Goal: Task Accomplishment & Management: Use online tool/utility

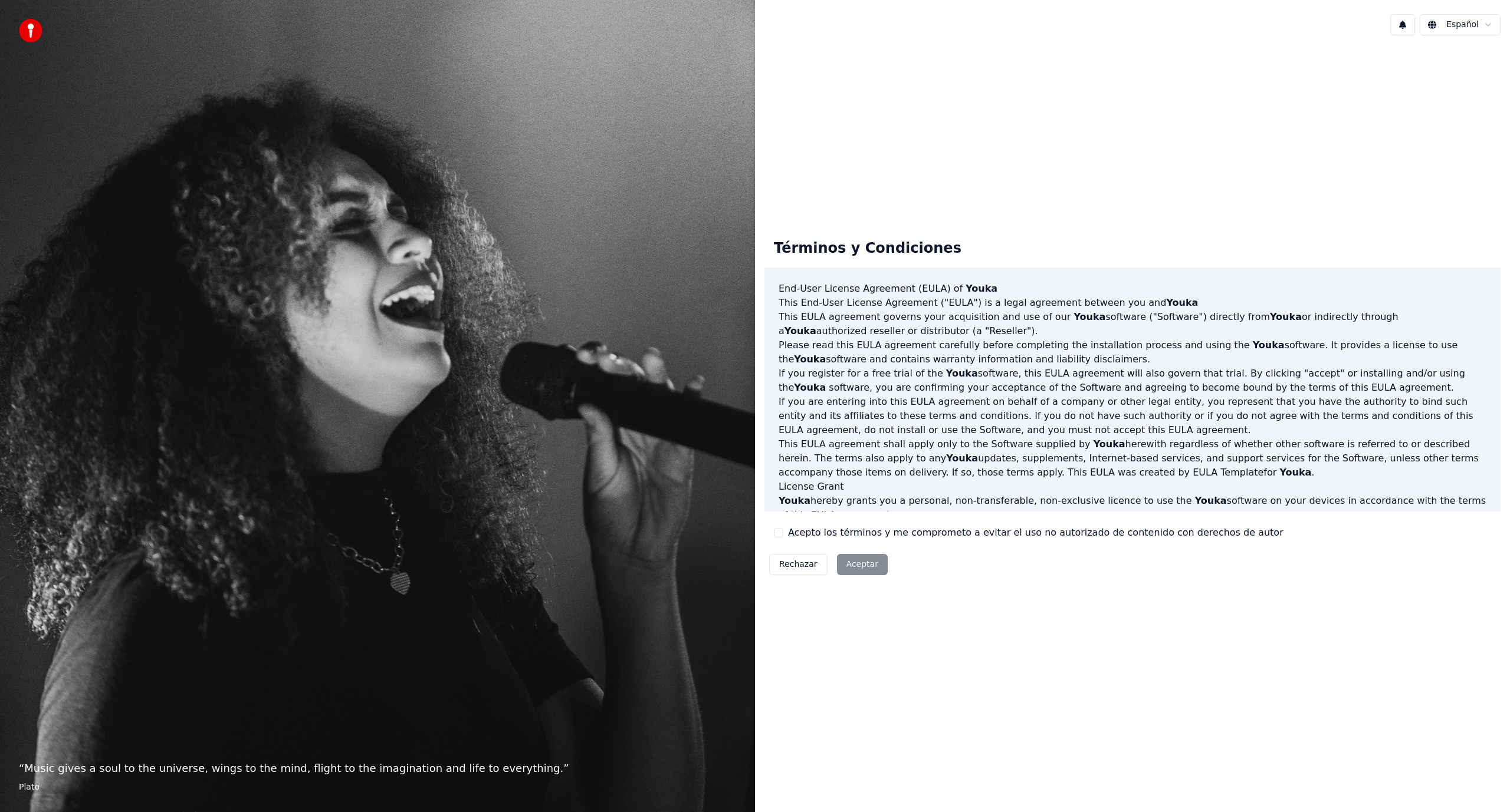
click at [801, 532] on label "Acepto los términos y me comprometo a evitar el uso no autorizado de contenido …" at bounding box center [1035, 533] width 495 height 14
click at [784, 532] on button "Acepto los términos y me comprometo a evitar el uso no autorizado de contenido …" at bounding box center [778, 533] width 10 height 10
click at [861, 566] on button "Aceptar" at bounding box center [862, 565] width 51 height 21
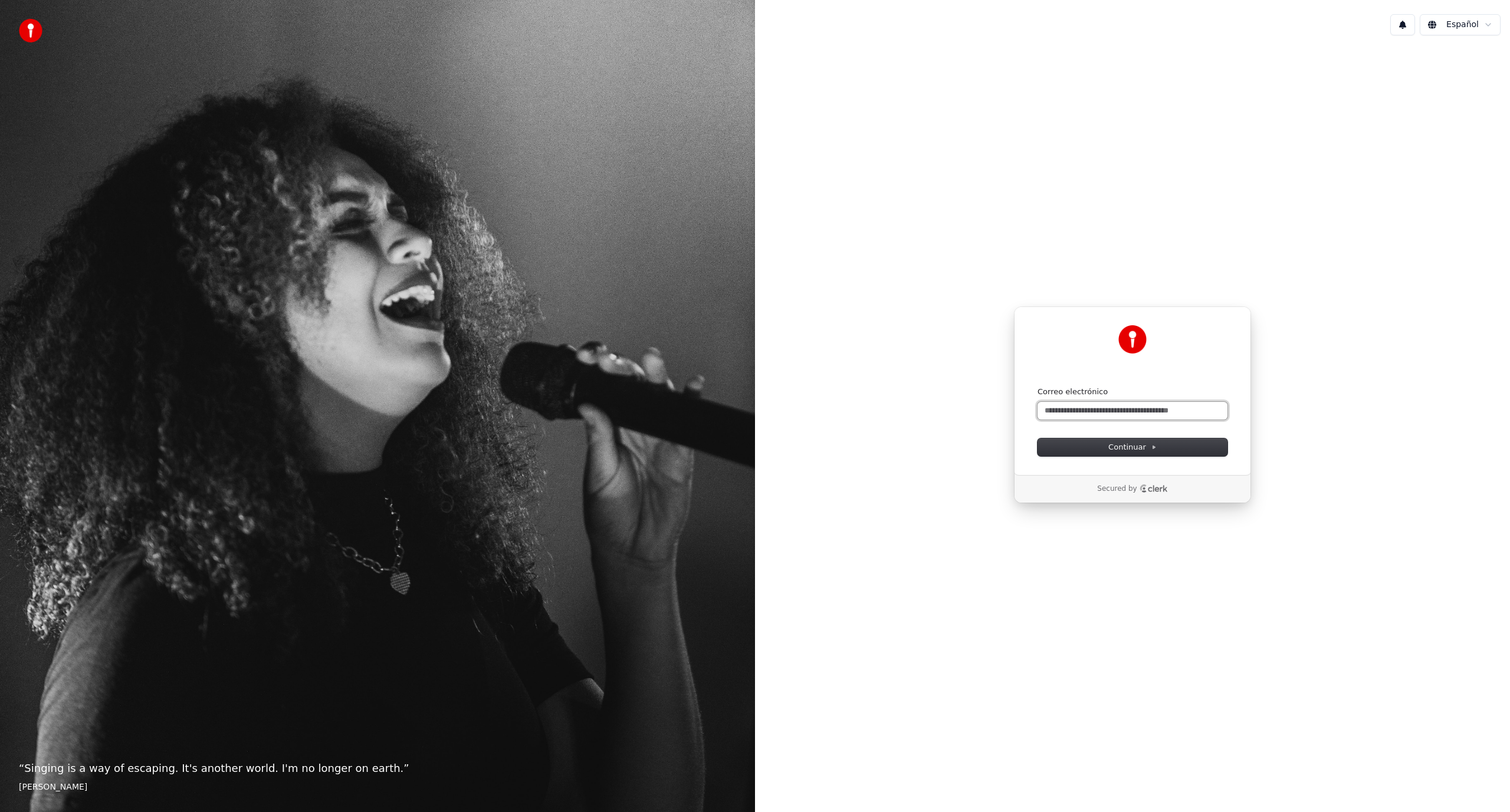
click at [1080, 412] on input "Correo electrónico" at bounding box center [1132, 411] width 190 height 18
click at [1077, 414] on input "Correo electrónico" at bounding box center [1132, 411] width 190 height 18
click at [1130, 453] on button "Continuar" at bounding box center [1132, 448] width 190 height 18
click at [1070, 412] on input "Correo electrónico" at bounding box center [1132, 411] width 190 height 18
click at [1126, 447] on span "Continuar" at bounding box center [1132, 448] width 48 height 11
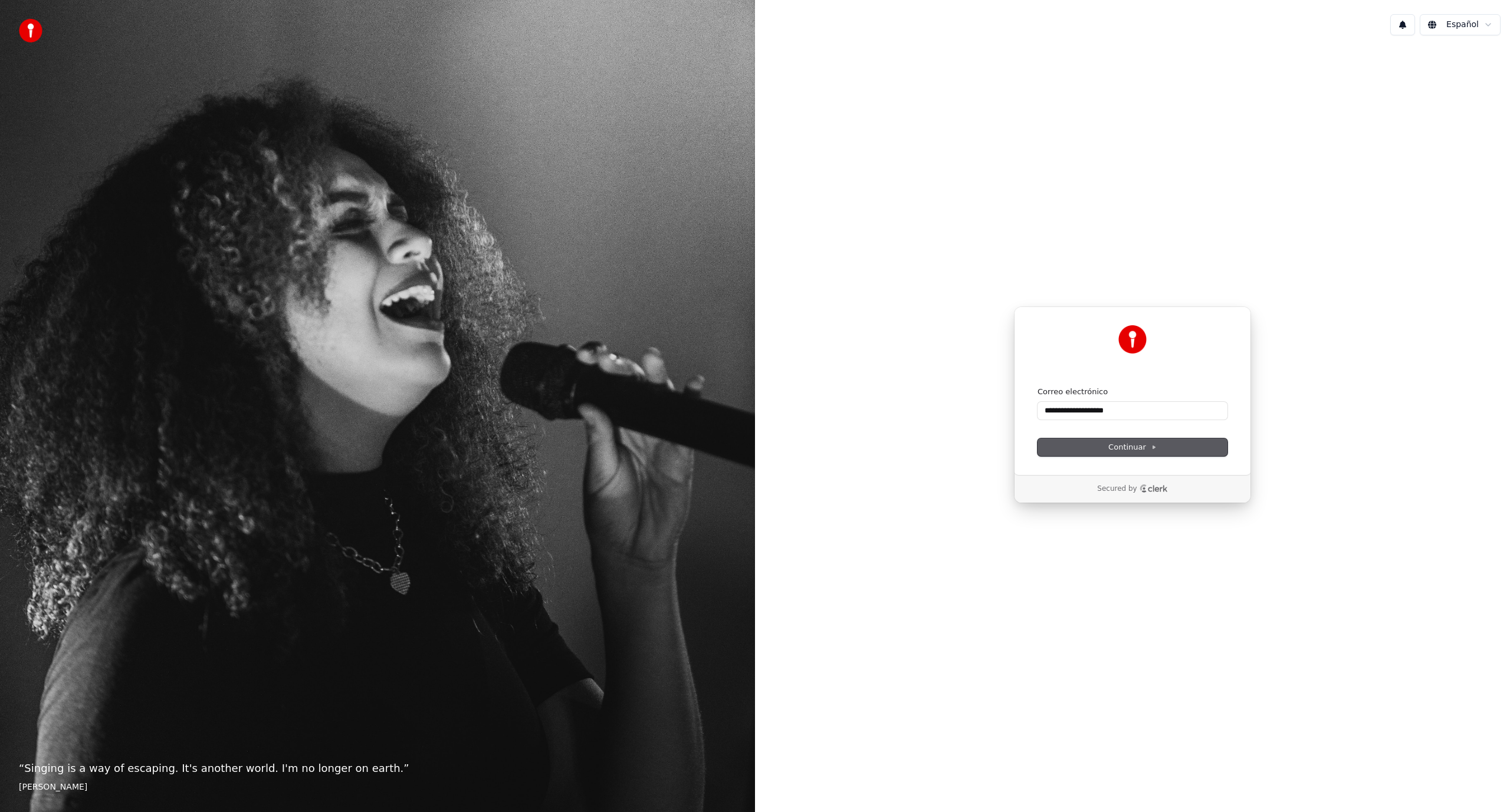
type input "**********"
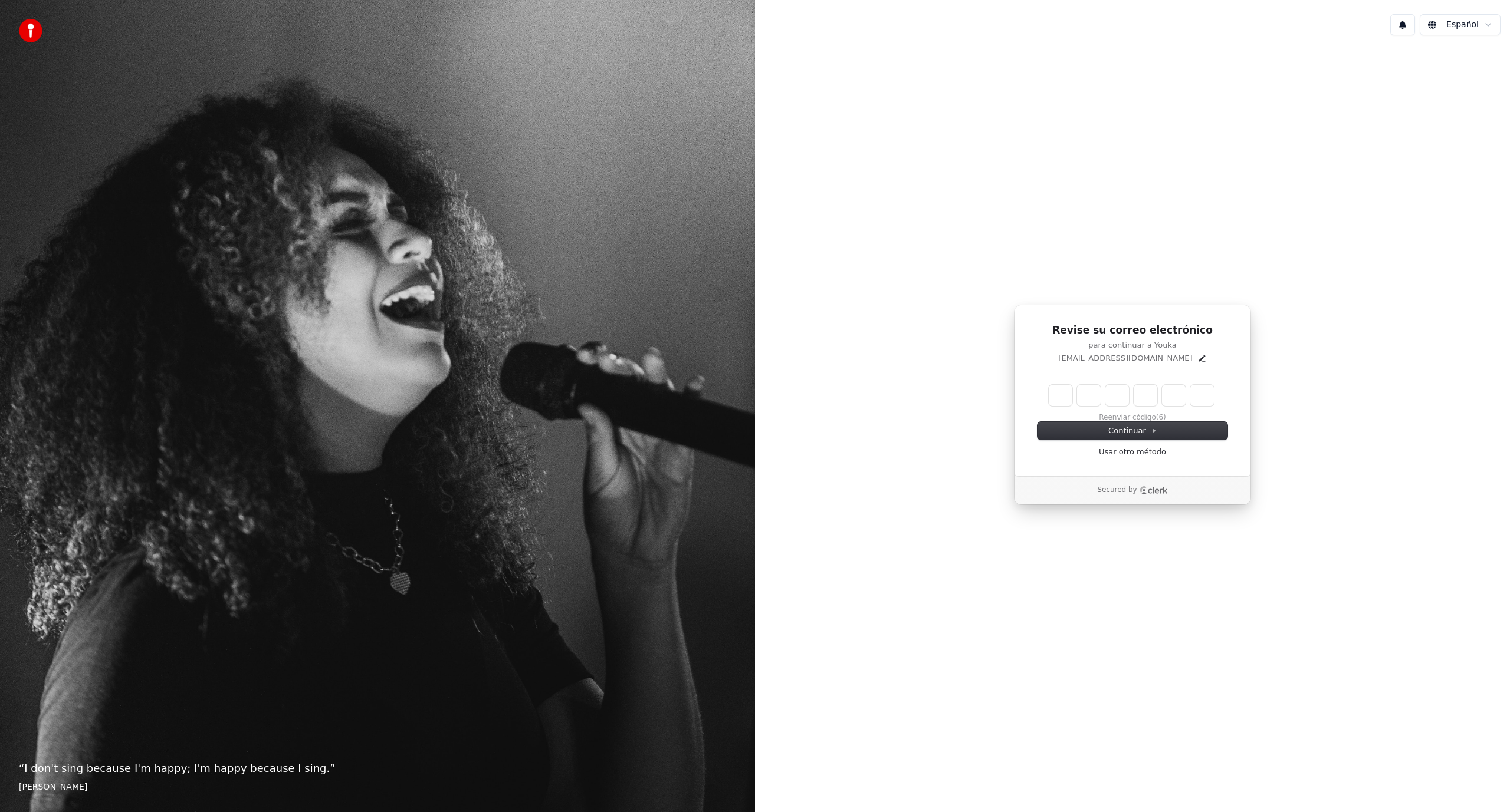
type input "******"
type input "*"
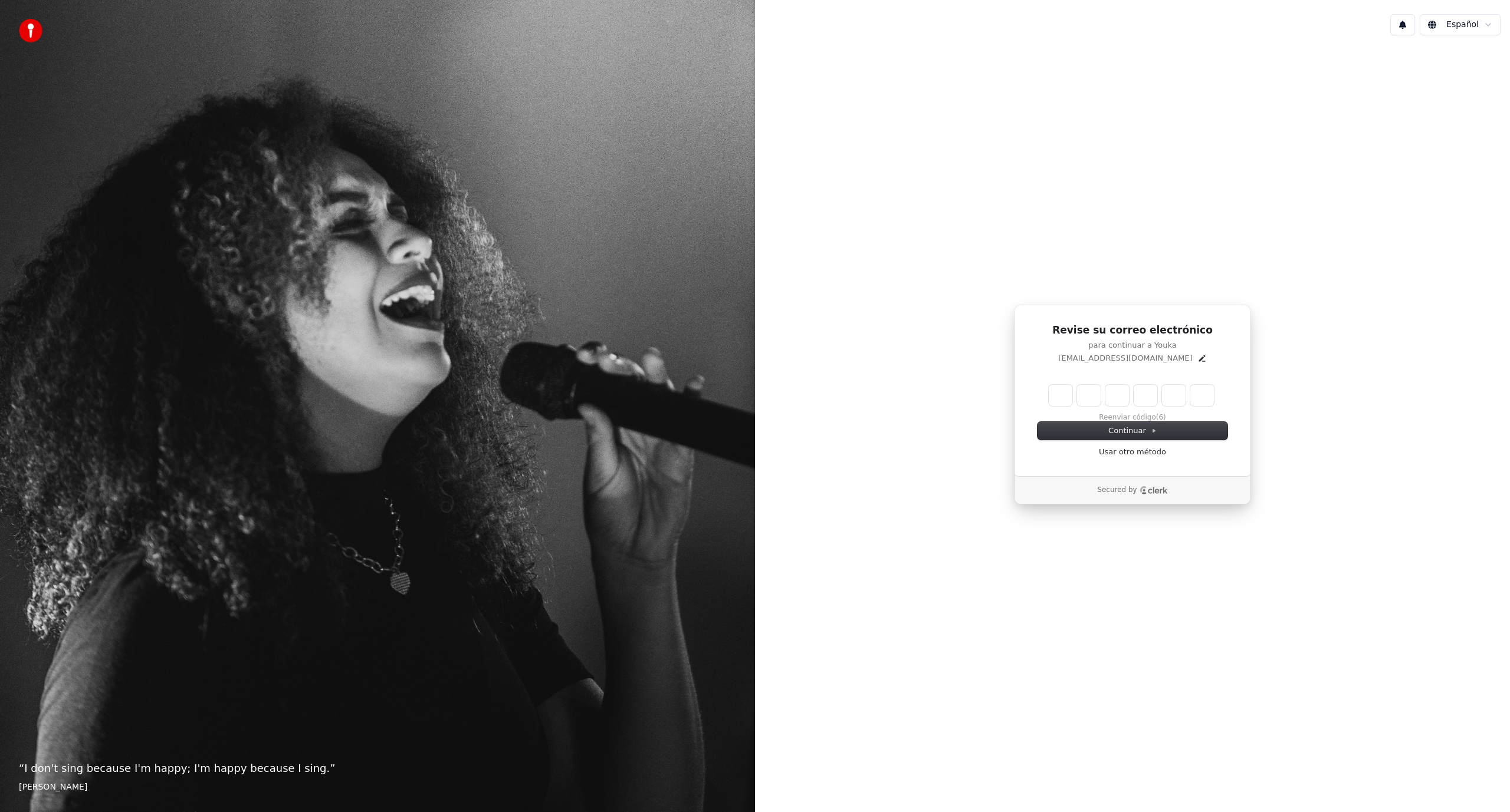
type input "*"
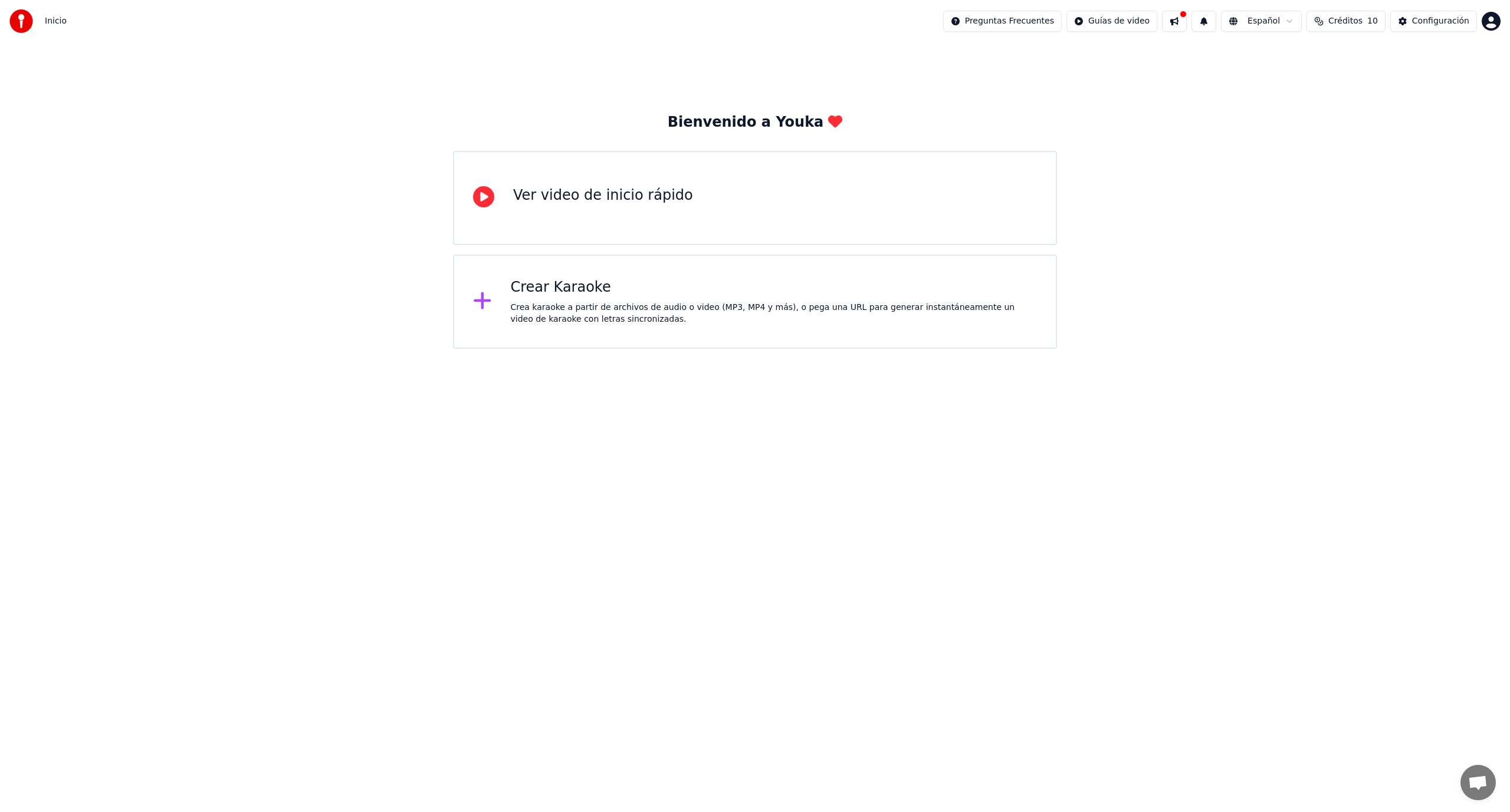
click at [572, 328] on div "Crear Karaoke Crea karaoke a partir de archivos de audio o video (MP3, MP4 y má…" at bounding box center [755, 301] width 604 height 94
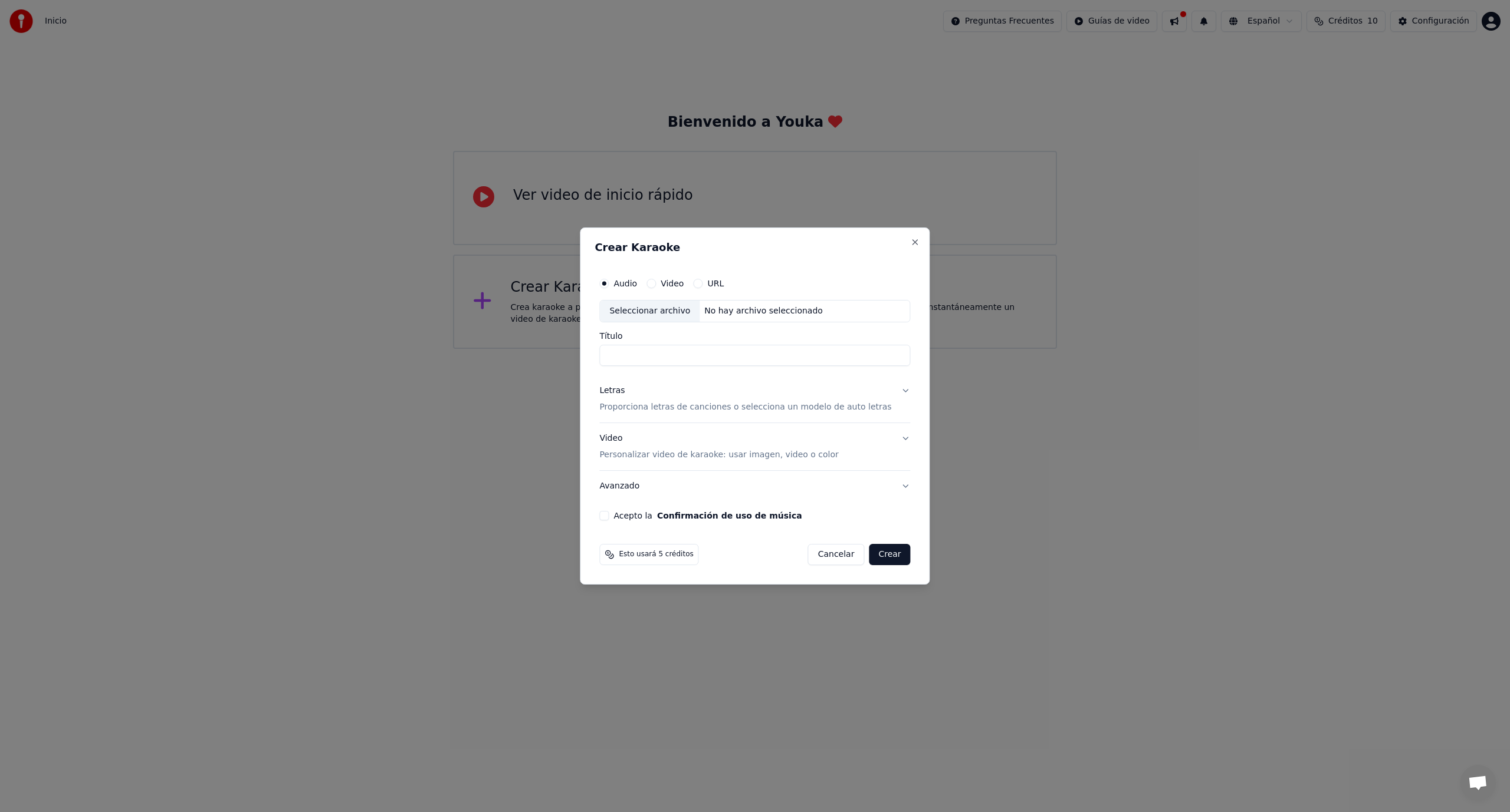
click at [672, 455] on p "Personalizar video de karaoke: usar imagen, video o color" at bounding box center [718, 455] width 239 height 12
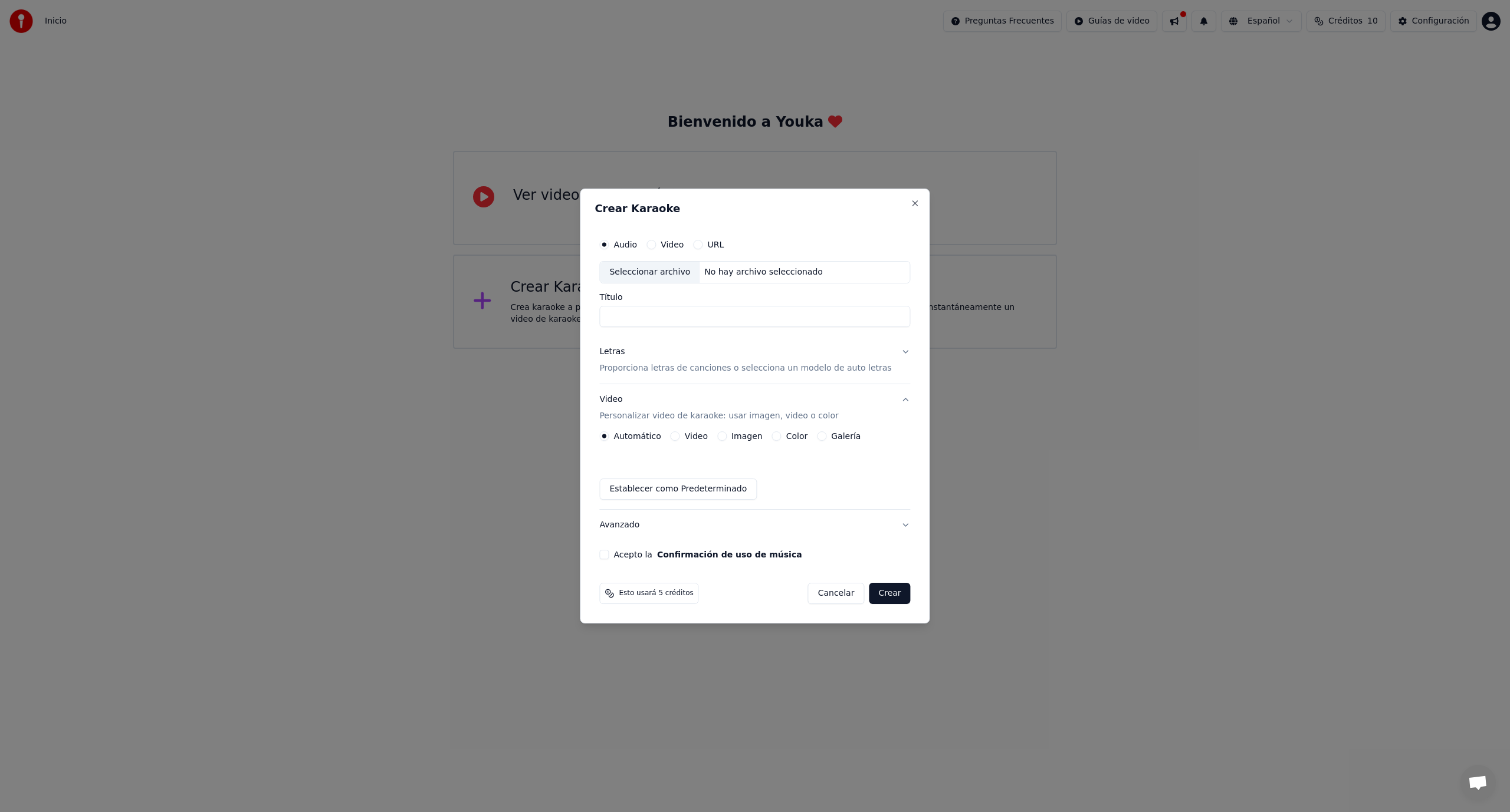
click at [670, 245] on div "Video" at bounding box center [665, 244] width 37 height 10
click at [656, 242] on button "Video" at bounding box center [651, 244] width 10 height 10
click at [654, 244] on icon "button" at bounding box center [650, 244] width 4 height 4
click at [659, 315] on input "Título" at bounding box center [754, 317] width 311 height 21
type input "*"
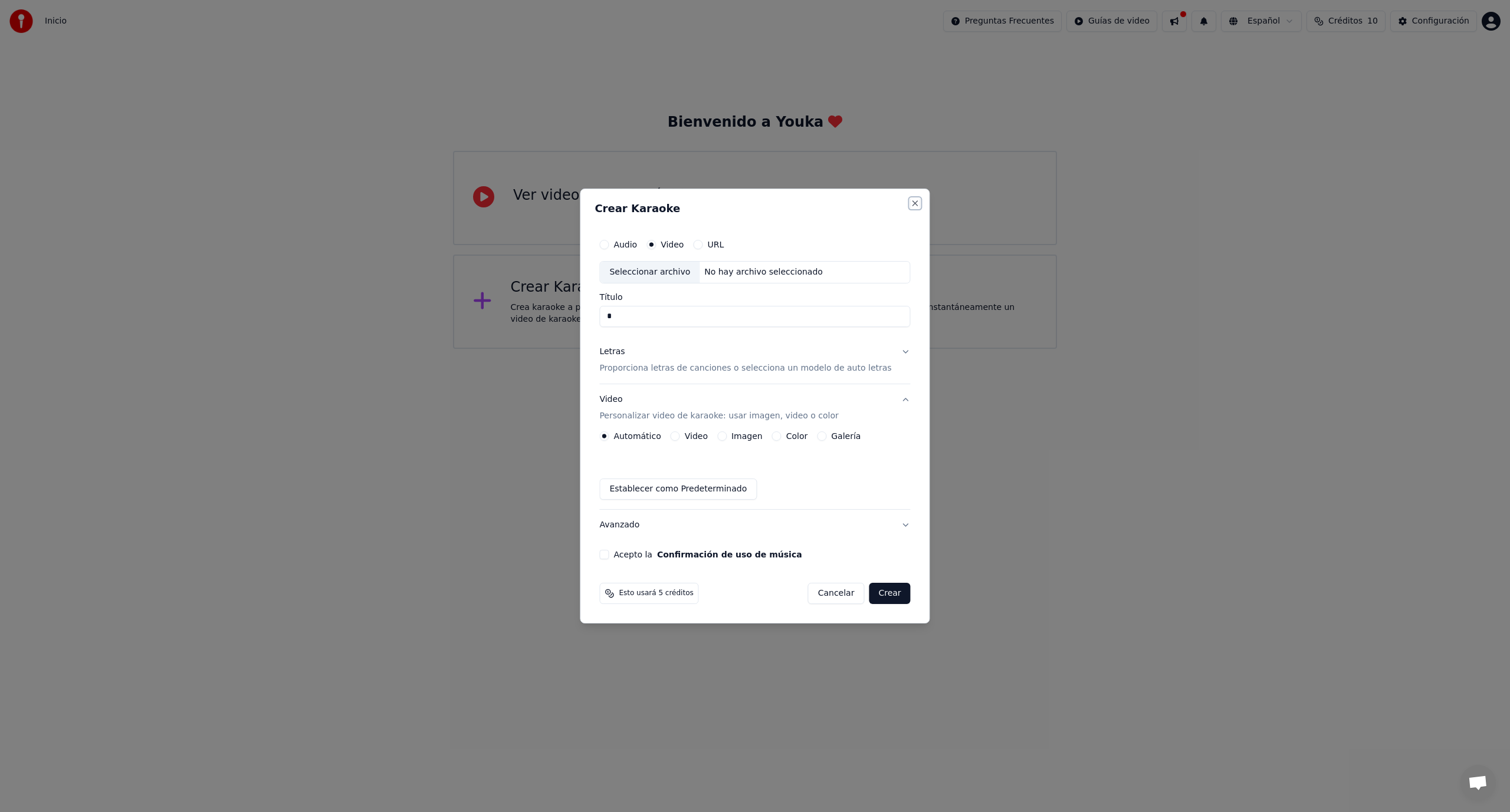
click at [911, 205] on button "Close" at bounding box center [915, 203] width 10 height 10
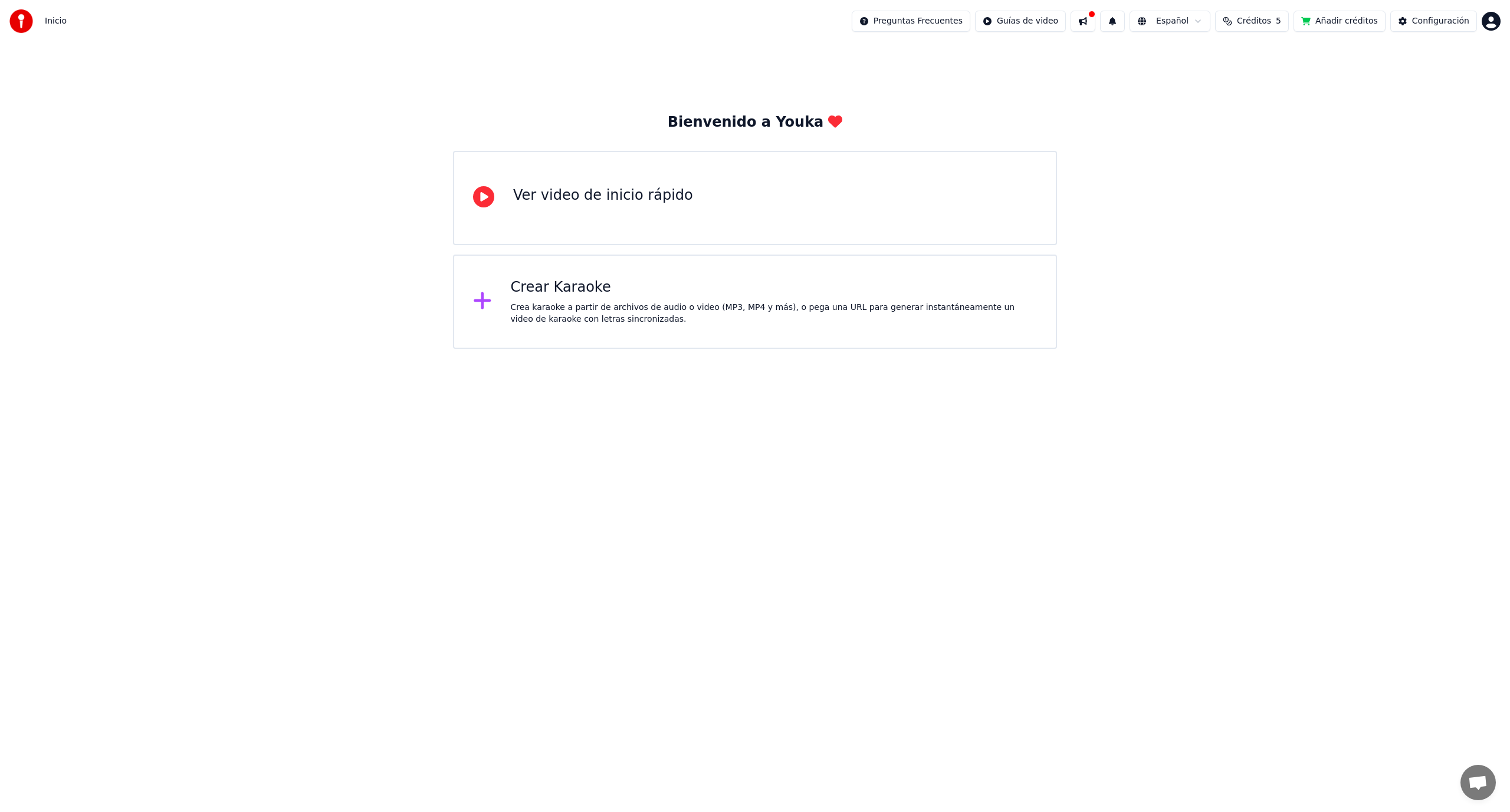
click at [1251, 22] on span "Créditos" at bounding box center [1254, 21] width 34 height 12
click at [1213, 81] on td "15" at bounding box center [1202, 79] width 47 height 21
click at [1210, 60] on th "Recargar" at bounding box center [1202, 56] width 47 height 23
click at [1260, 115] on button "Actualizar" at bounding box center [1264, 109] width 70 height 21
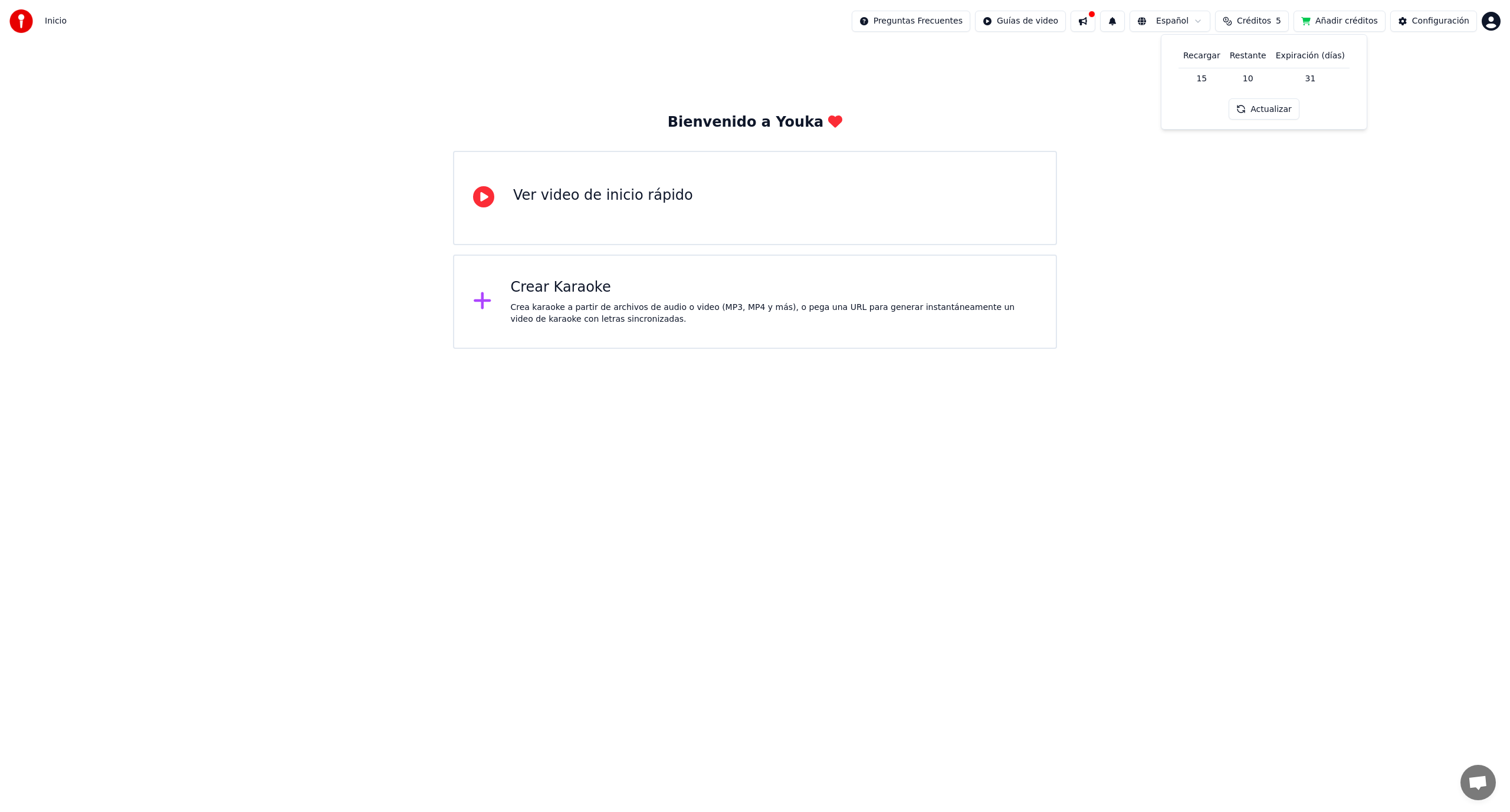
click at [1253, 22] on span "Créditos" at bounding box center [1254, 21] width 34 height 12
